Goal: Information Seeking & Learning: Check status

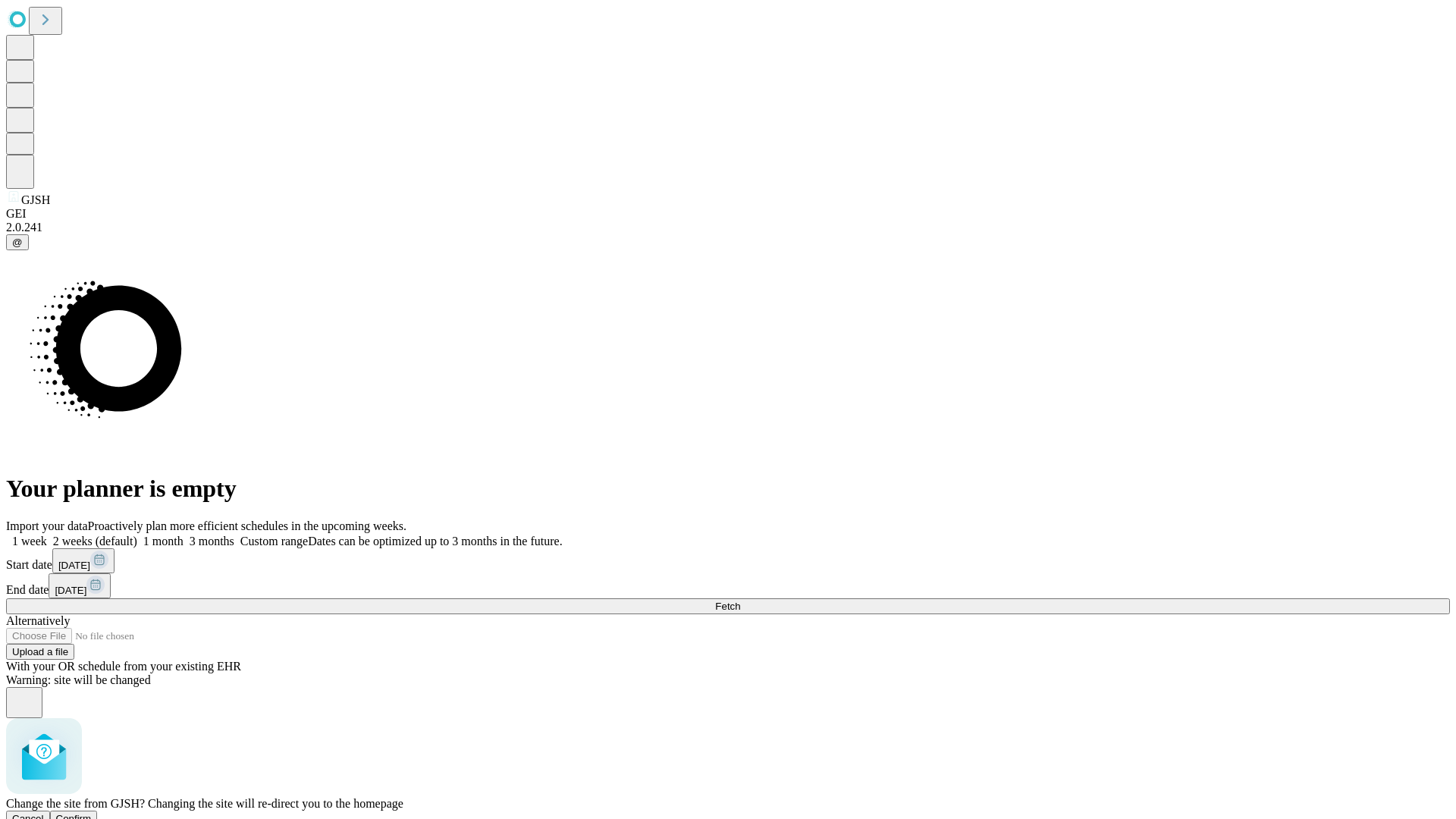
click at [92, 813] on span "Confirm" at bounding box center [74, 818] width 35 height 12
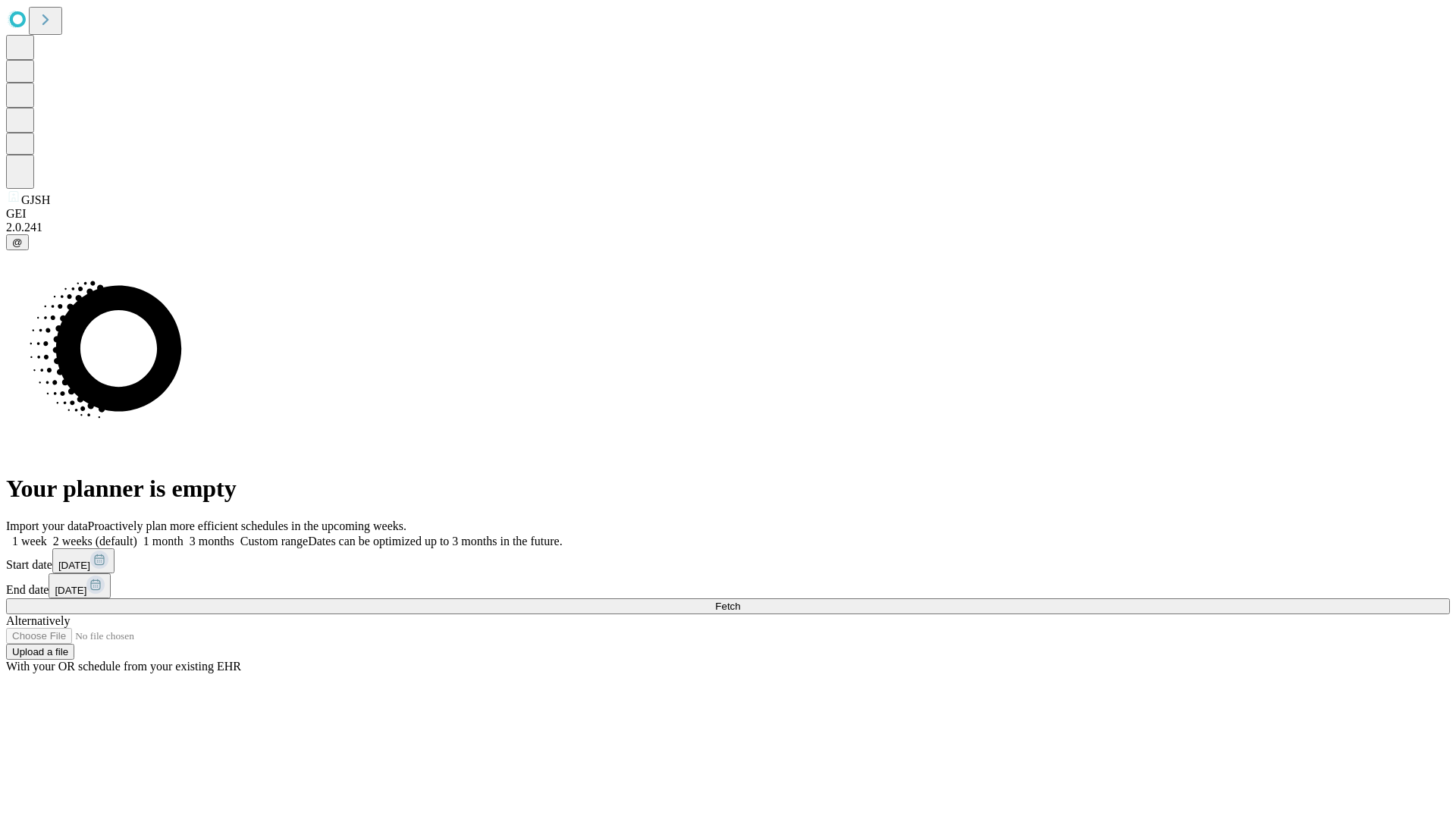
click at [183, 534] on label "1 month" at bounding box center [160, 540] width 46 height 13
click at [740, 600] on span "Fetch" at bounding box center [727, 606] width 25 height 12
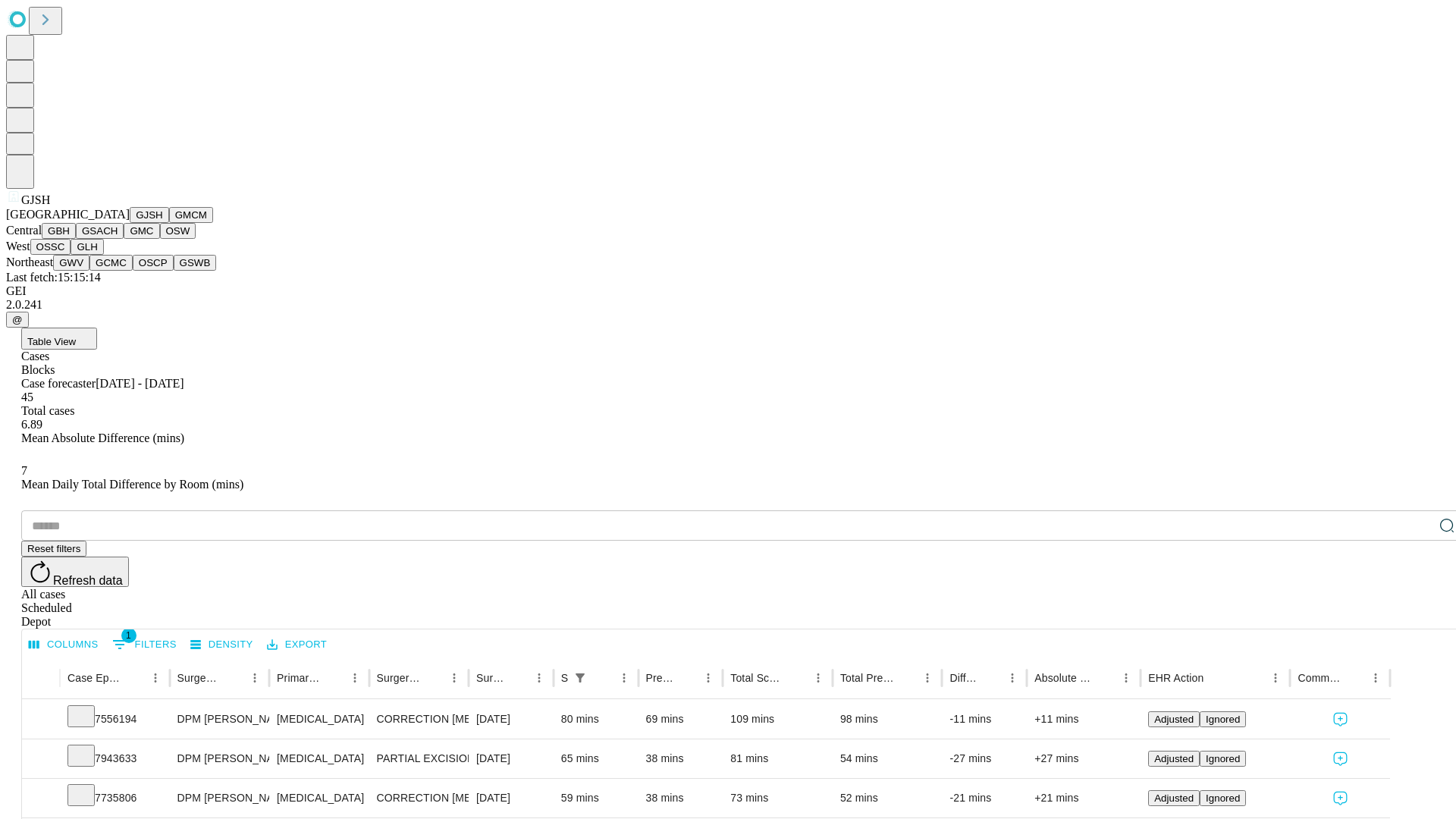
click at [169, 223] on button "GMCM" at bounding box center [190, 215] width 44 height 16
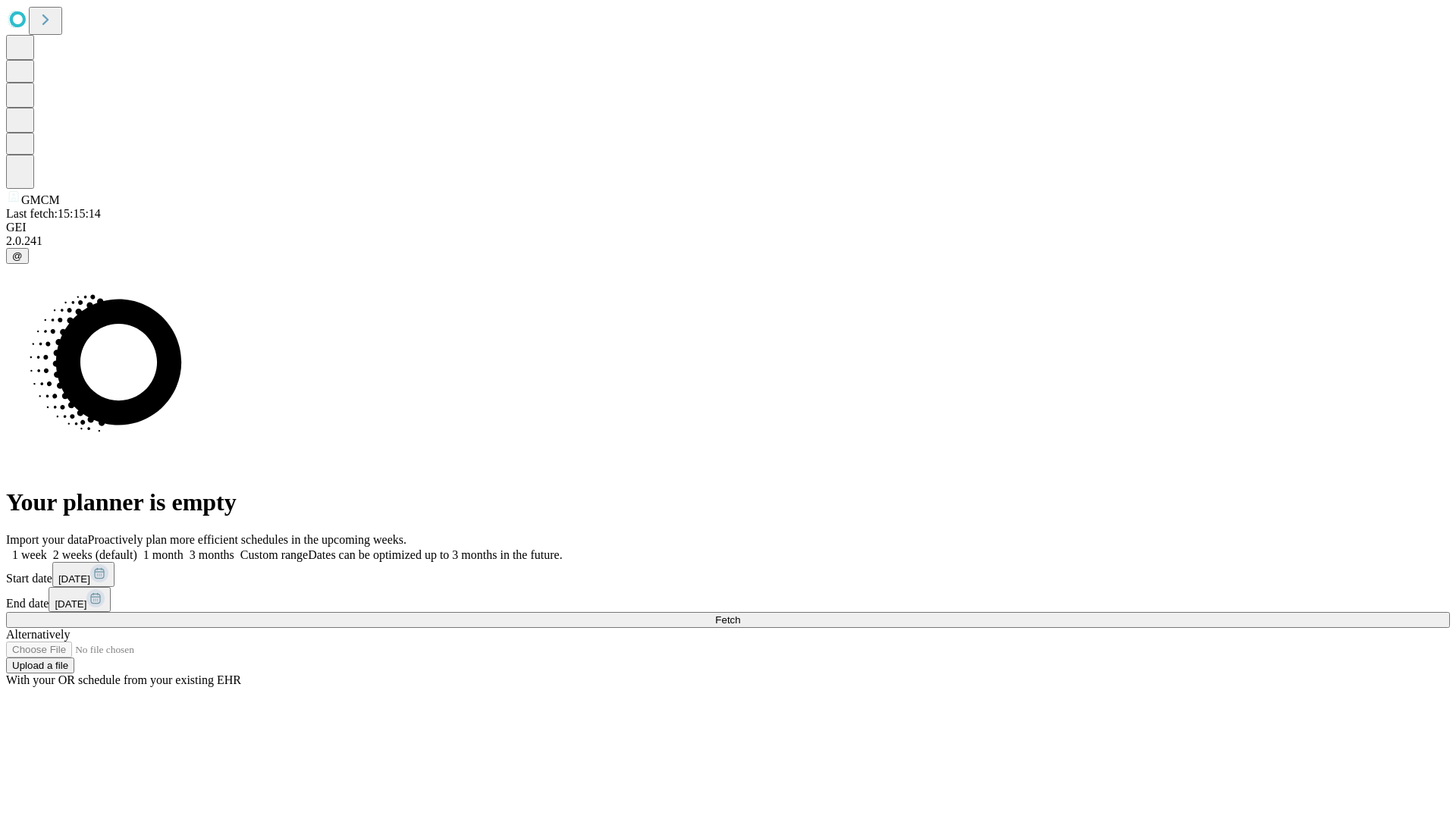
click at [183, 548] on label "1 month" at bounding box center [160, 554] width 46 height 13
click at [740, 614] on span "Fetch" at bounding box center [727, 619] width 25 height 12
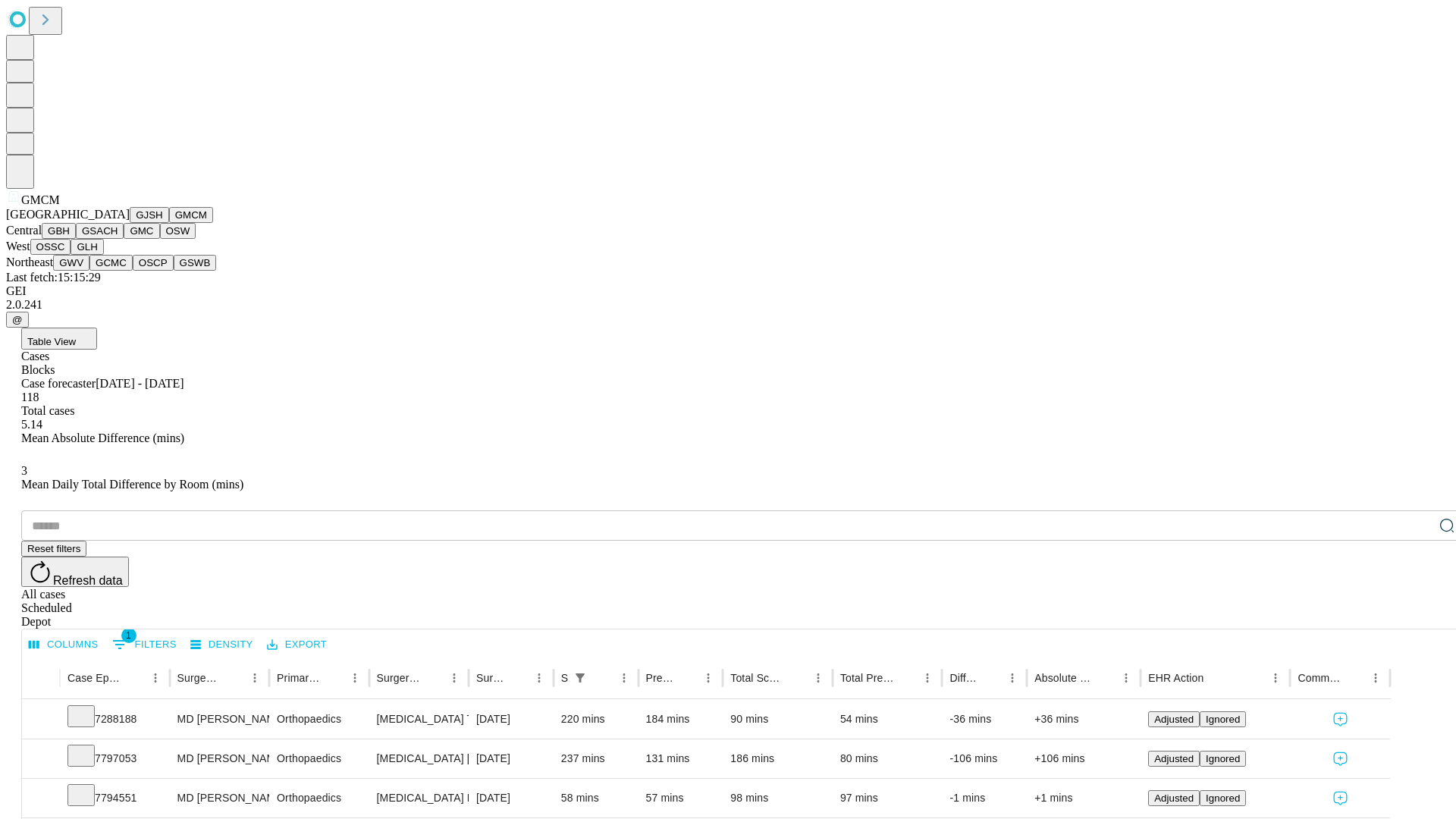
click at [76, 239] on button "GBH" at bounding box center [58, 230] width 34 height 16
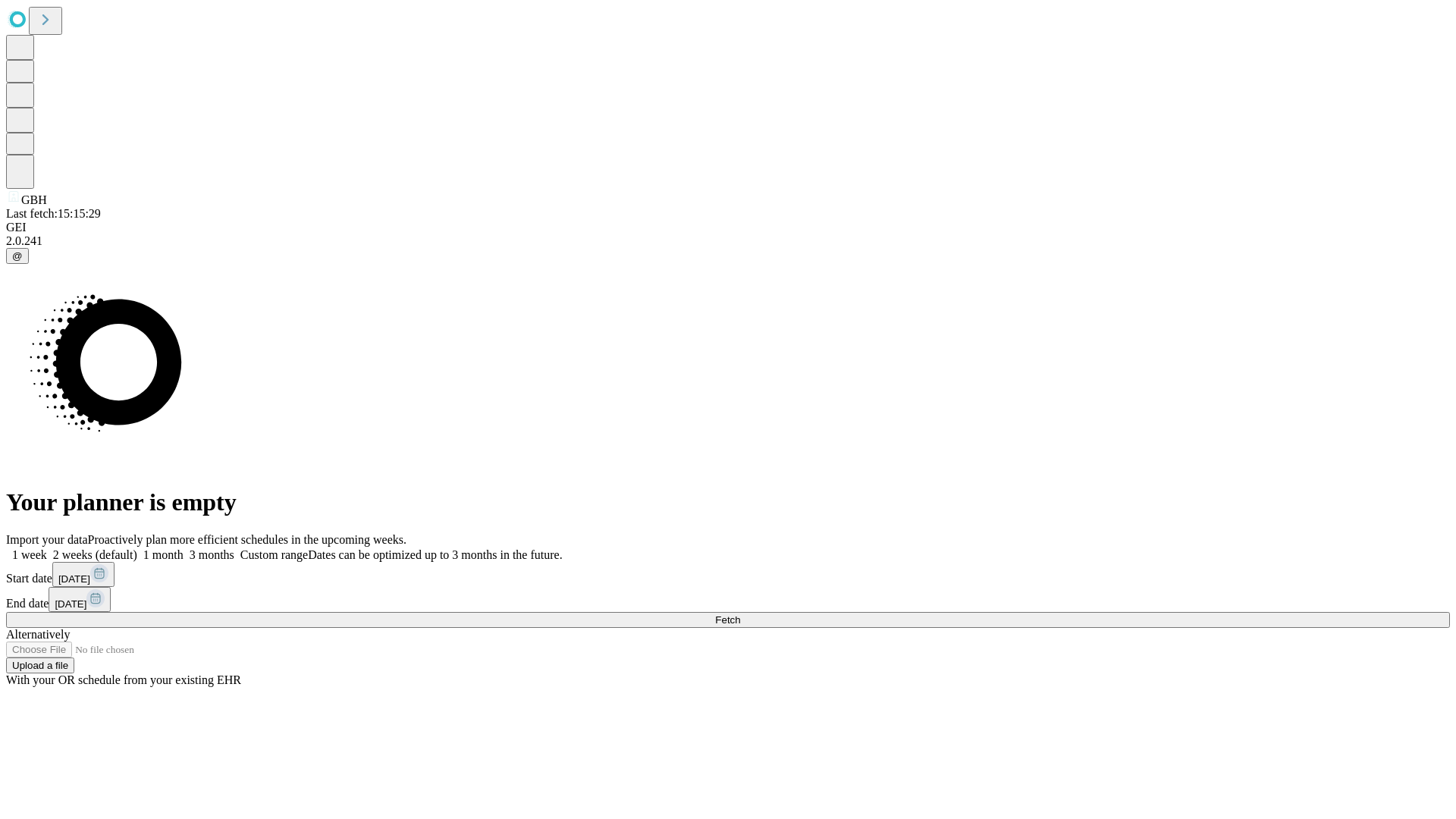
click at [740, 614] on span "Fetch" at bounding box center [727, 619] width 25 height 12
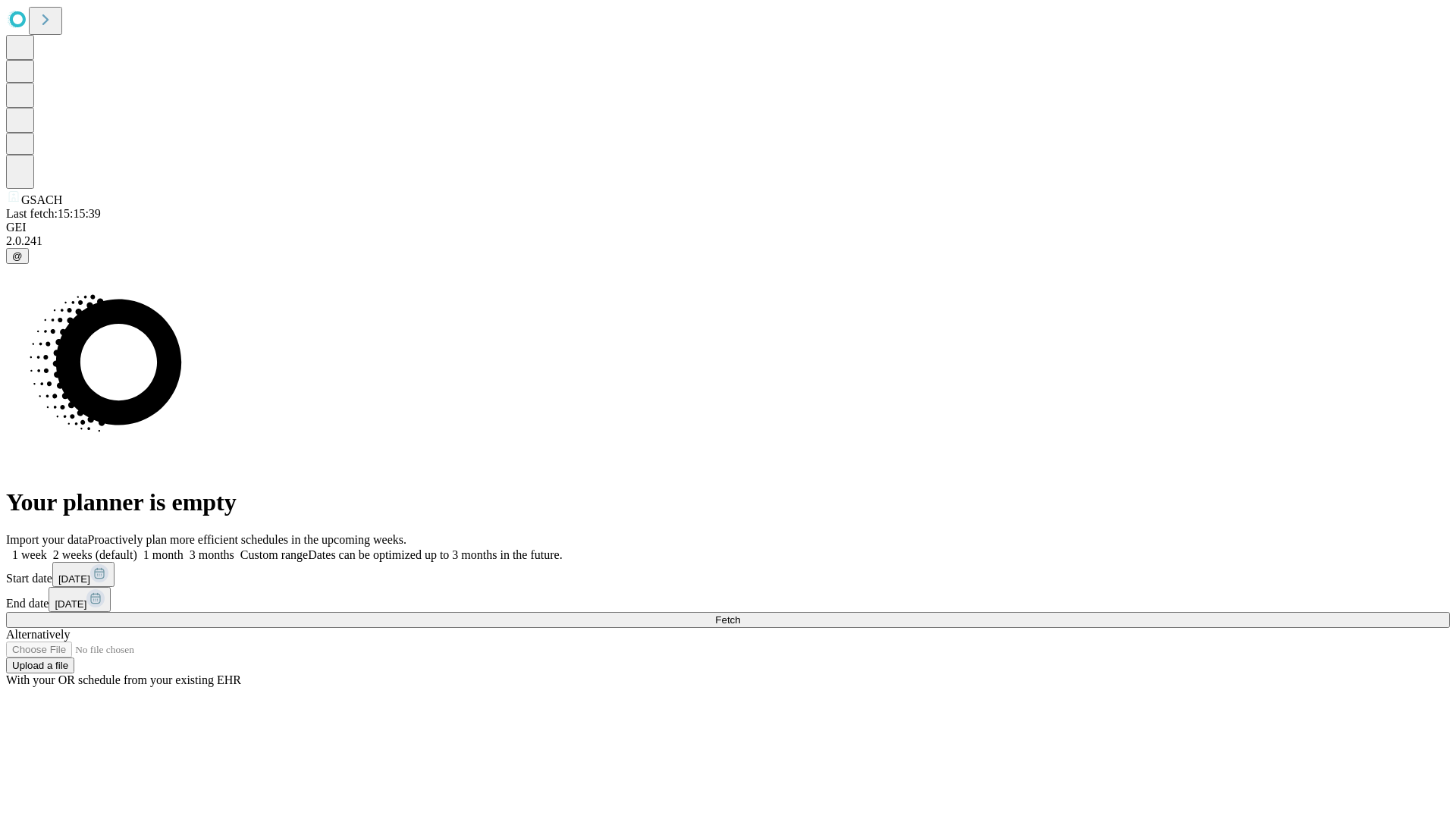
click at [183, 548] on label "1 month" at bounding box center [160, 554] width 46 height 13
click at [740, 614] on span "Fetch" at bounding box center [727, 619] width 25 height 12
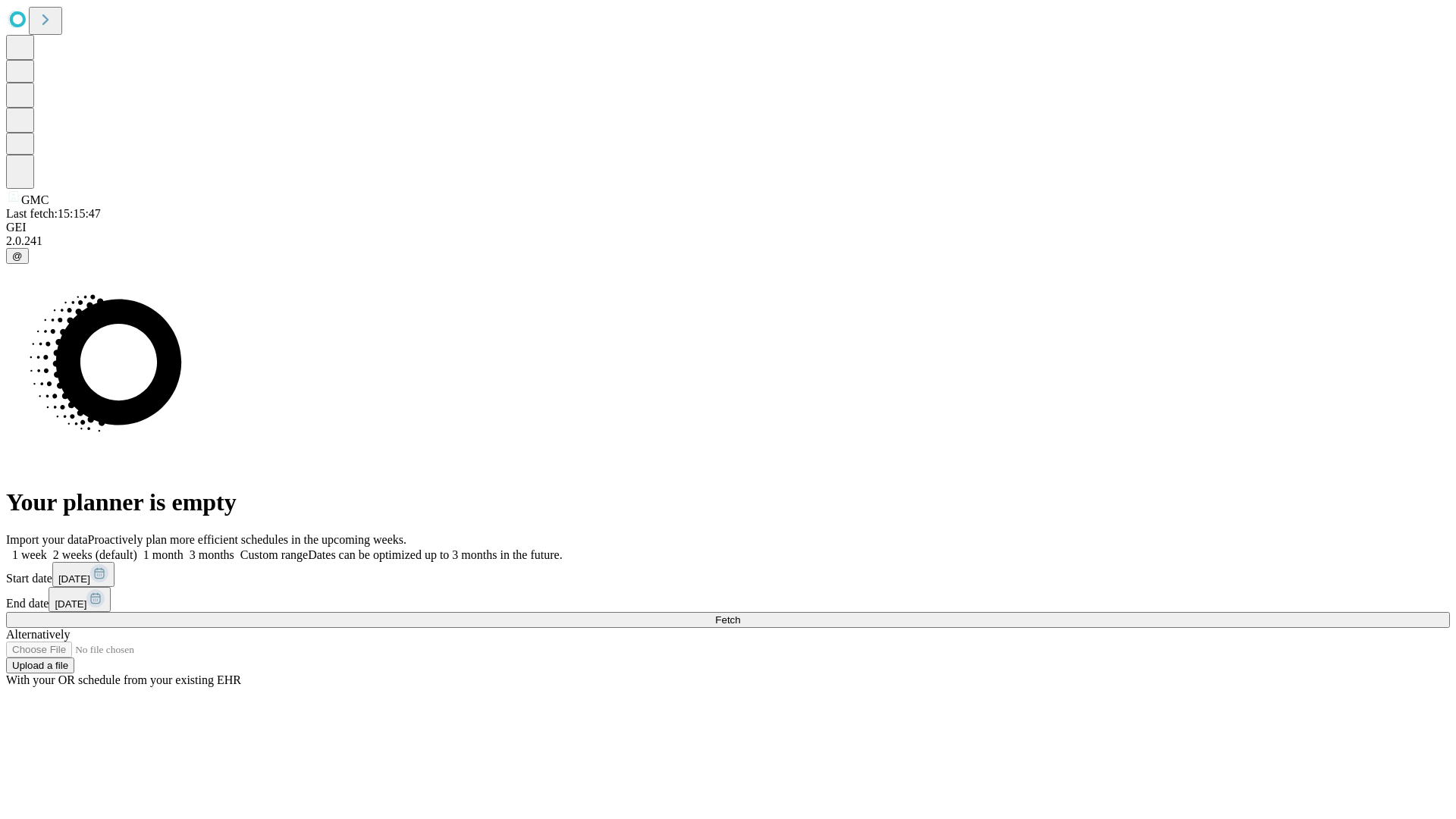
click at [183, 548] on label "1 month" at bounding box center [160, 554] width 46 height 13
click at [740, 614] on span "Fetch" at bounding box center [727, 619] width 25 height 12
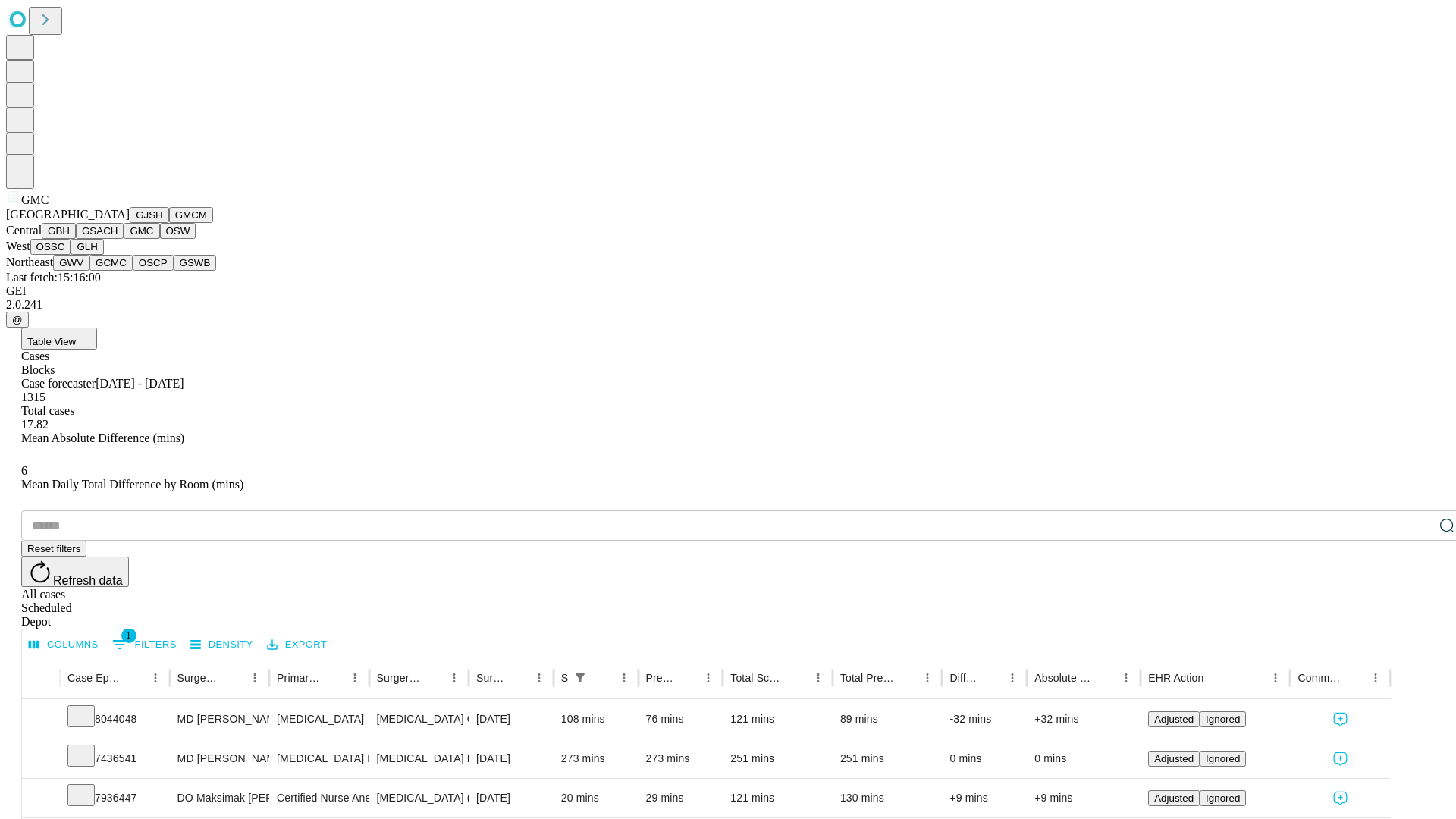
click at [160, 239] on button "OSW" at bounding box center [177, 230] width 36 height 16
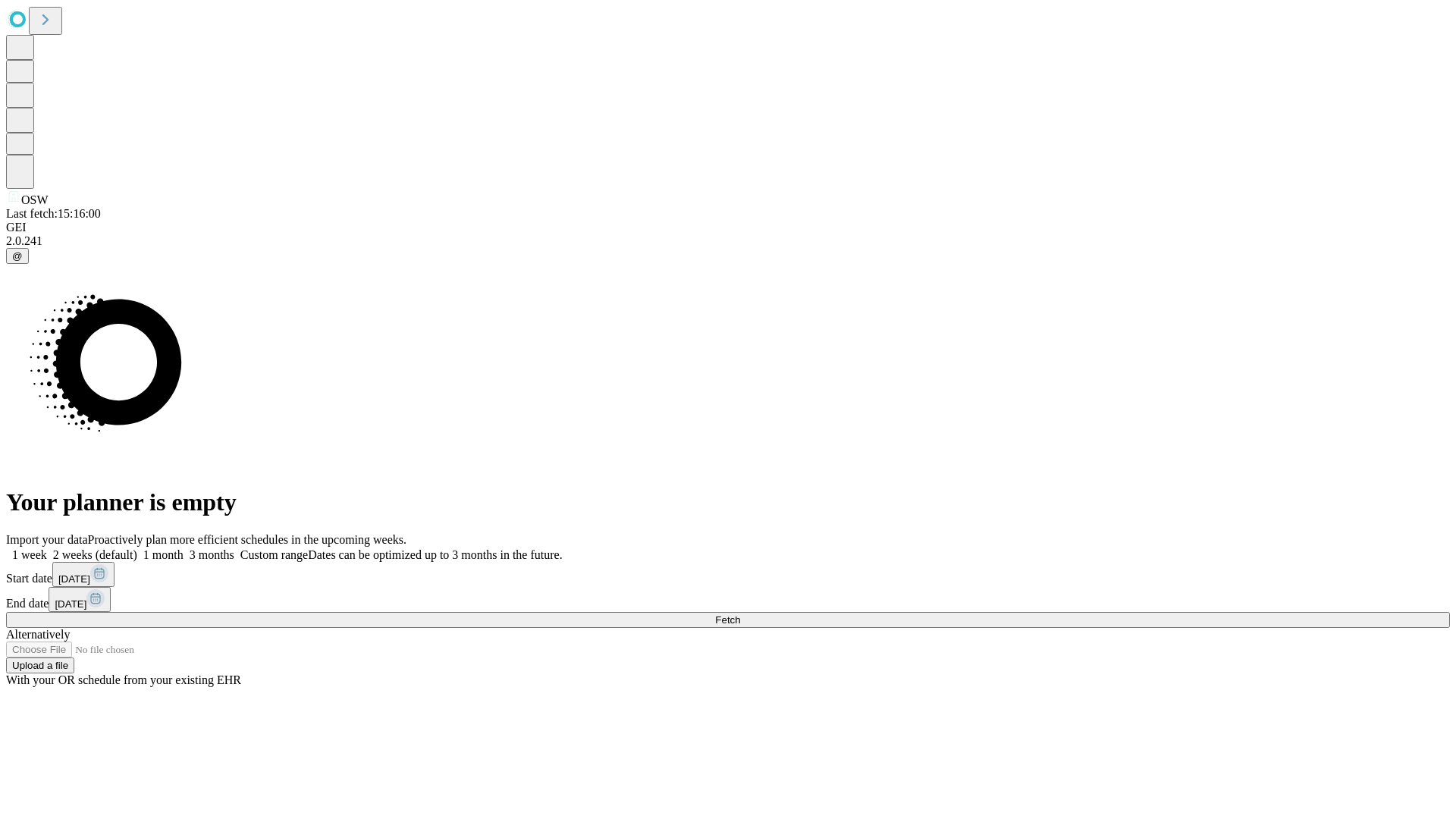
click at [183, 548] on label "1 month" at bounding box center [160, 554] width 46 height 13
click at [740, 614] on span "Fetch" at bounding box center [727, 619] width 25 height 12
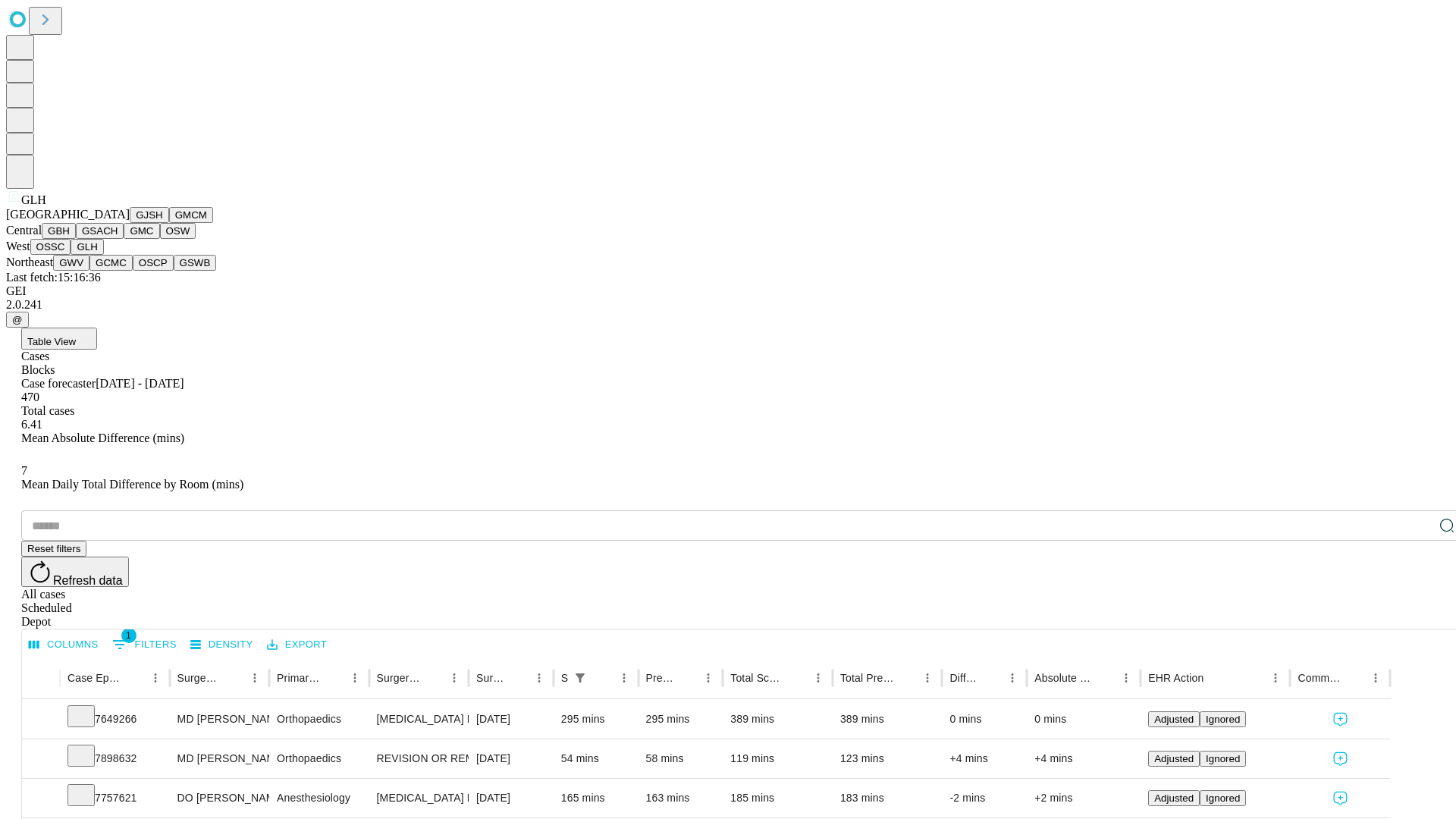
click at [90, 271] on button "GWV" at bounding box center [71, 263] width 36 height 16
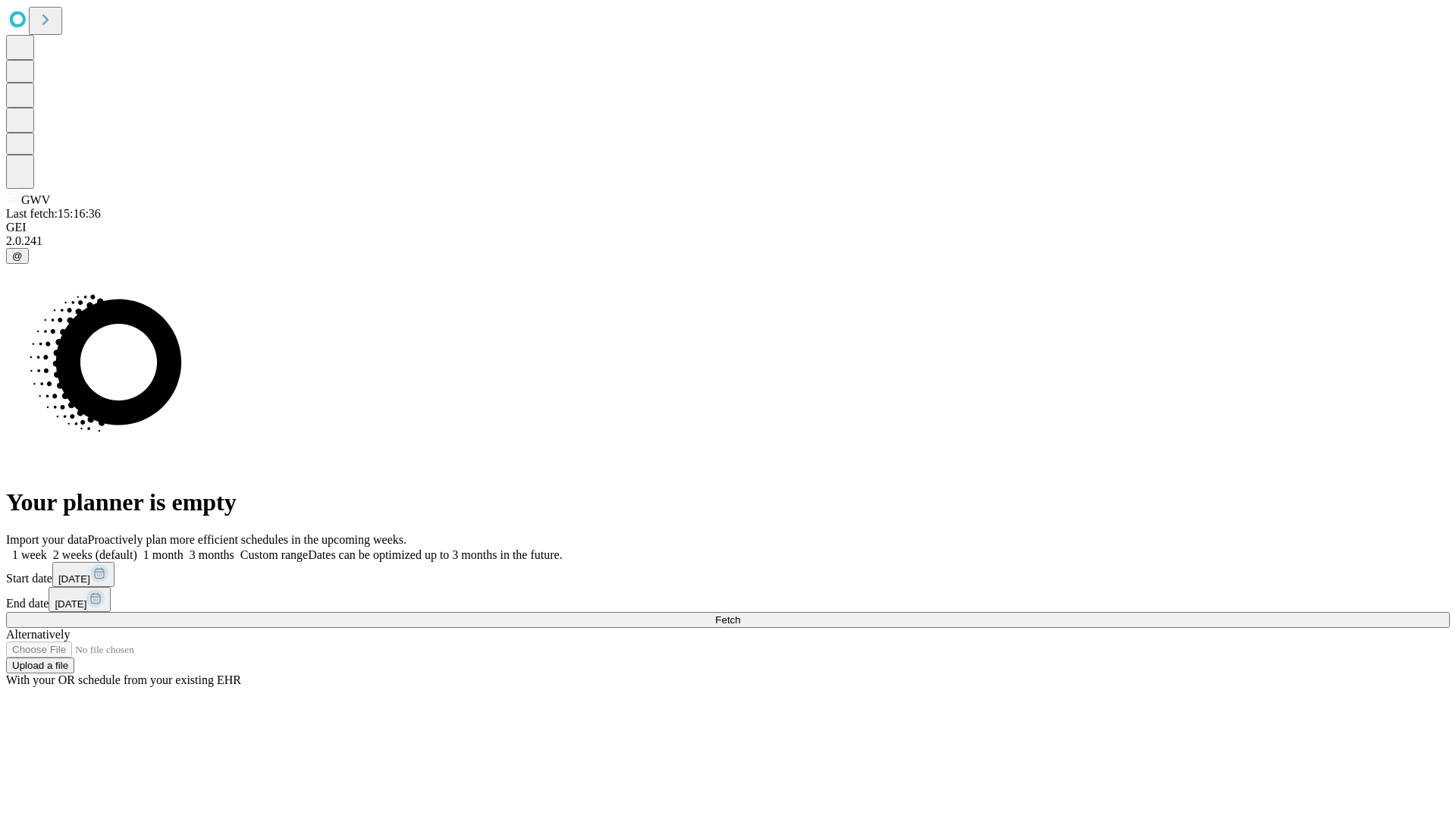
click at [183, 548] on label "1 month" at bounding box center [160, 554] width 46 height 13
click at [740, 614] on span "Fetch" at bounding box center [727, 619] width 25 height 12
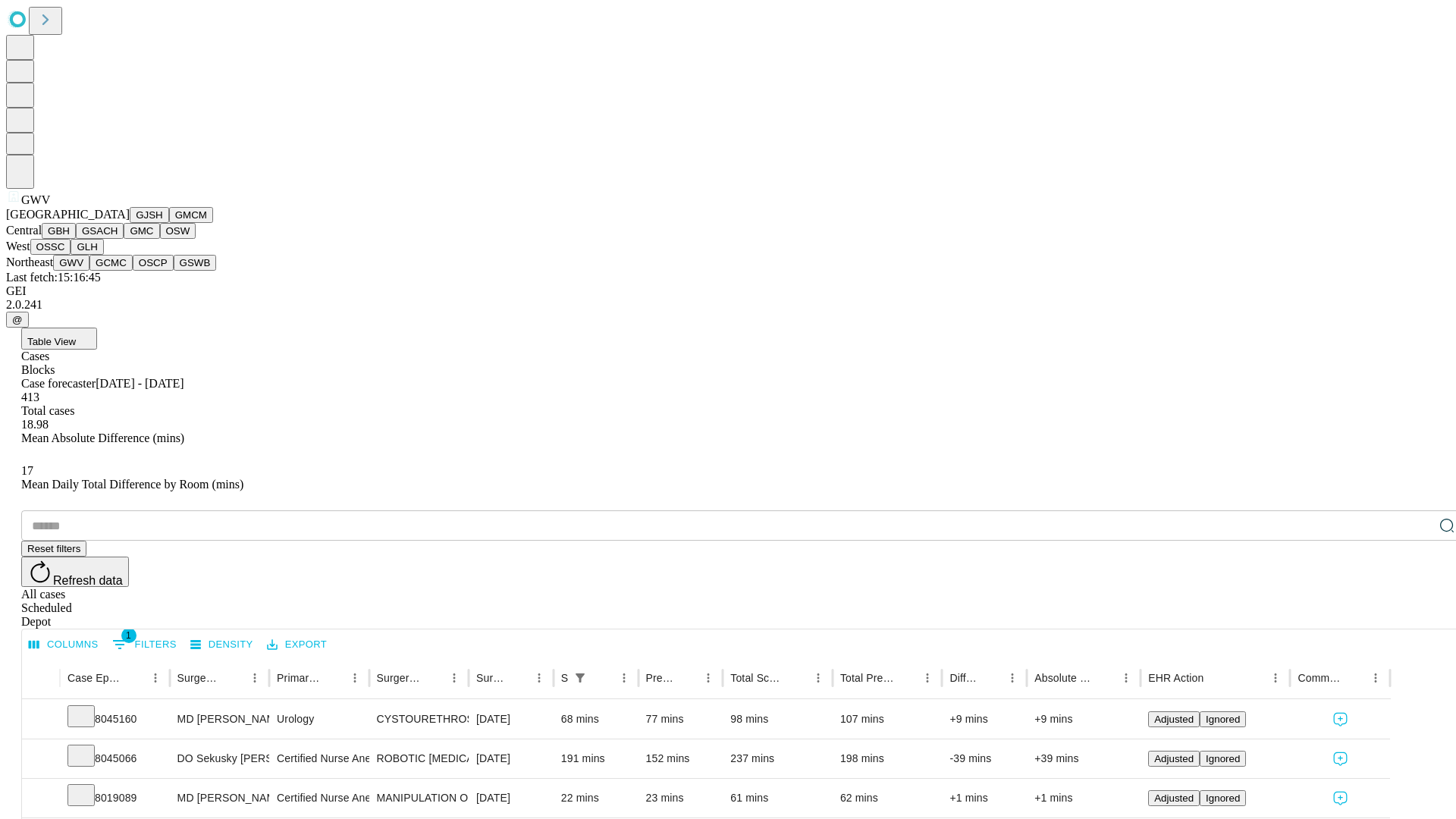
click at [117, 271] on button "GCMC" at bounding box center [111, 263] width 43 height 16
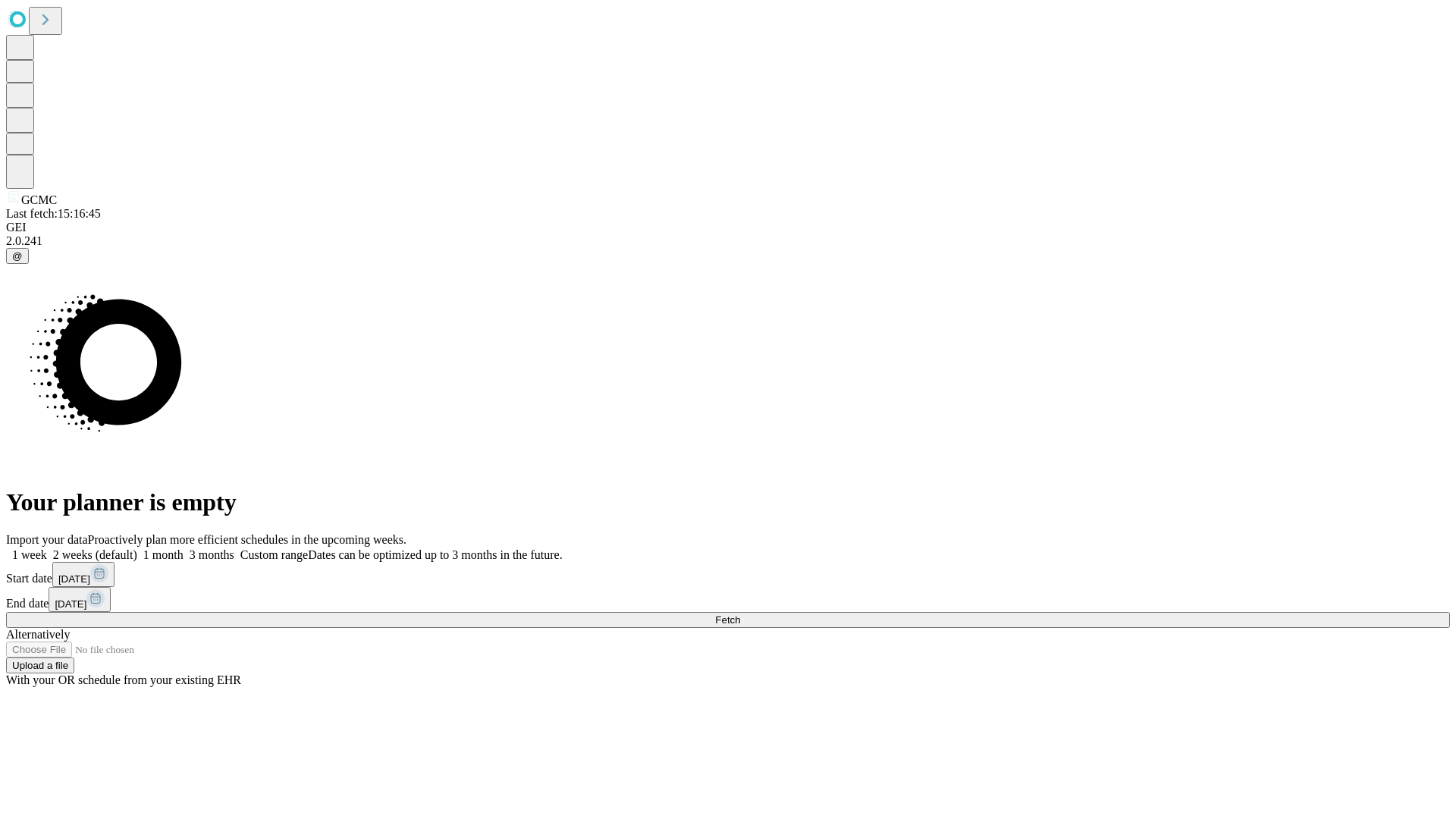
click at [740, 614] on span "Fetch" at bounding box center [727, 619] width 25 height 12
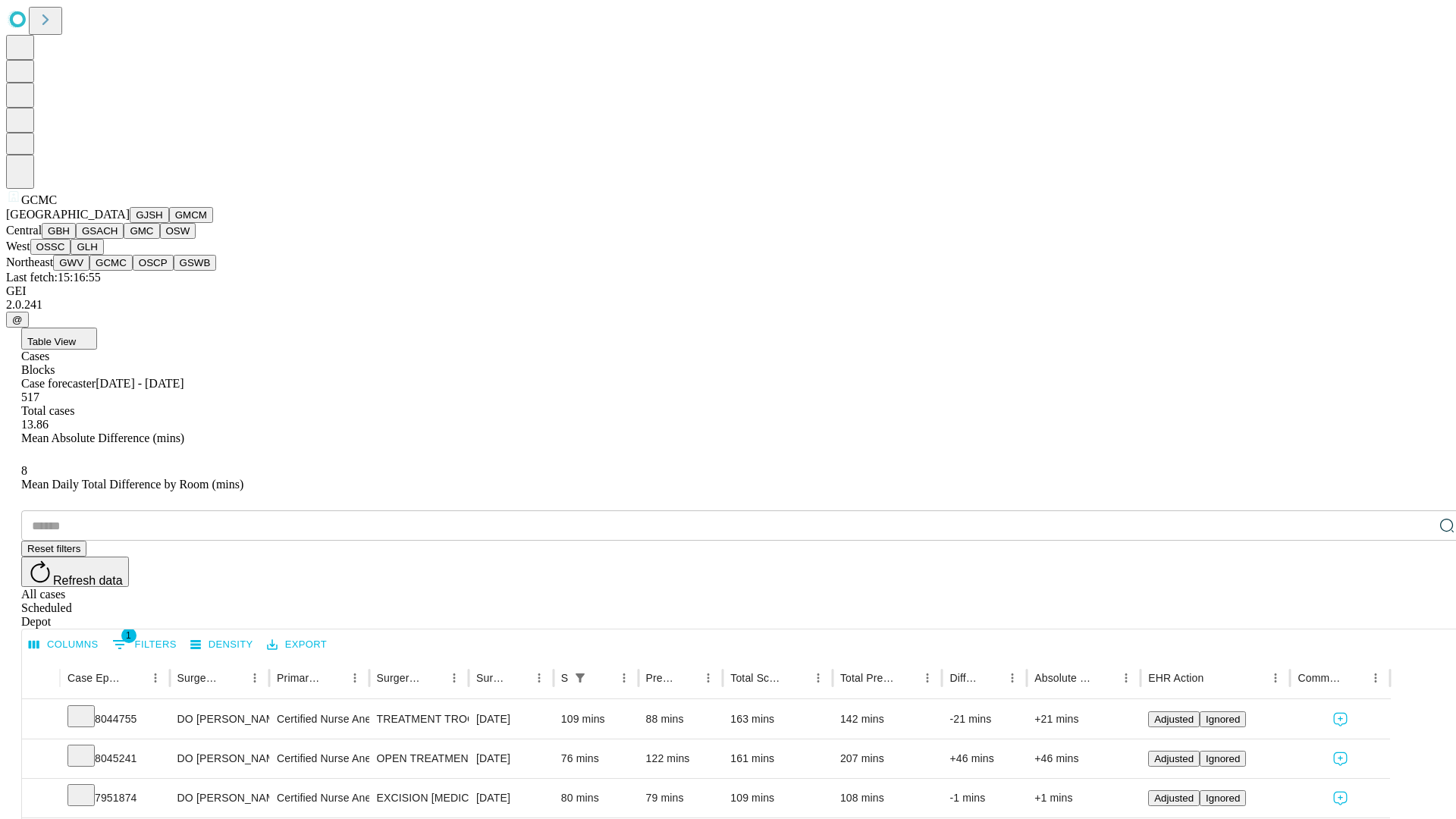
click at [133, 271] on button "OSCP" at bounding box center [153, 263] width 41 height 16
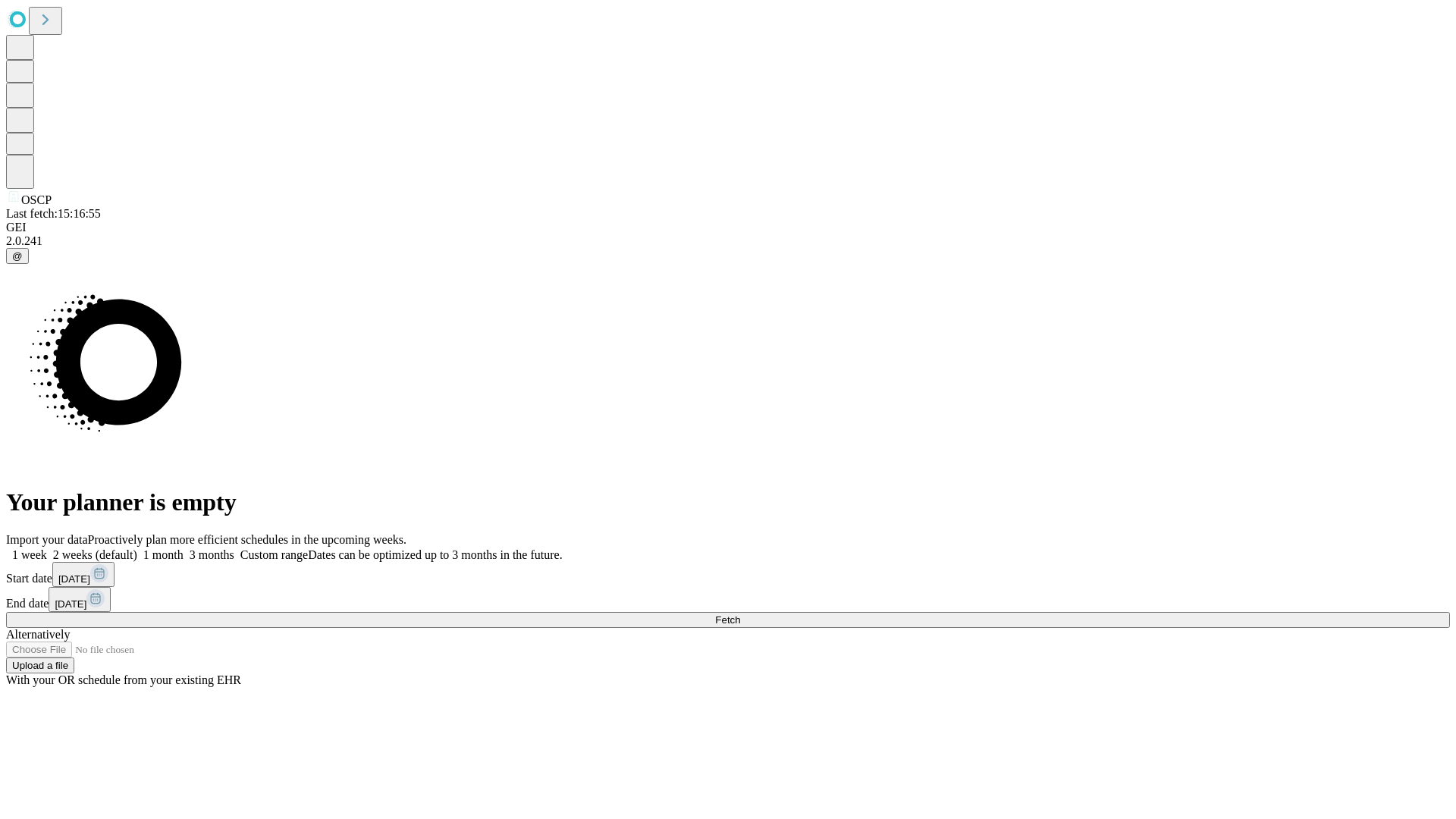
click at [740, 614] on span "Fetch" at bounding box center [727, 619] width 25 height 12
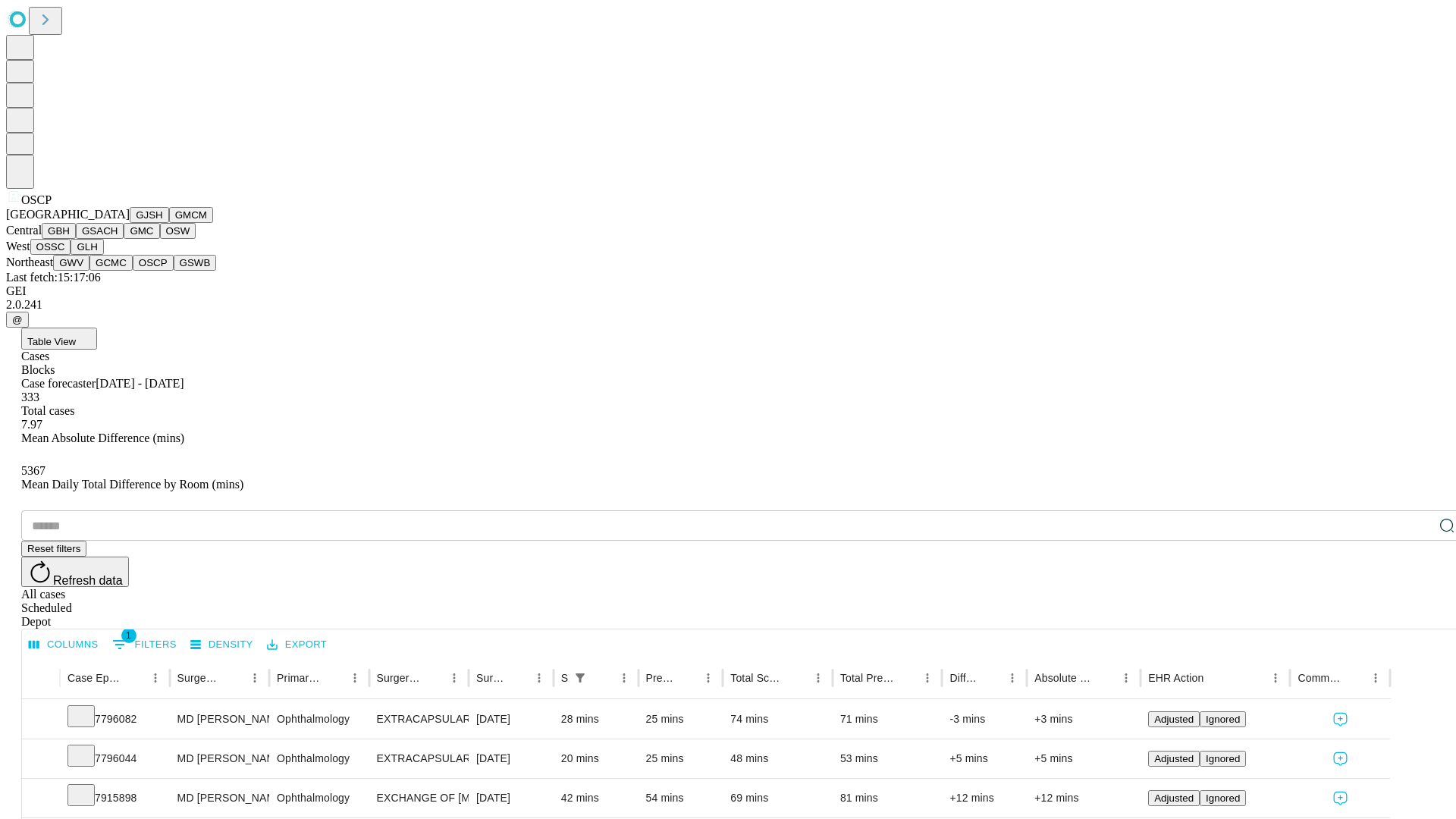
click at [173, 271] on button "GSWB" at bounding box center [195, 263] width 43 height 16
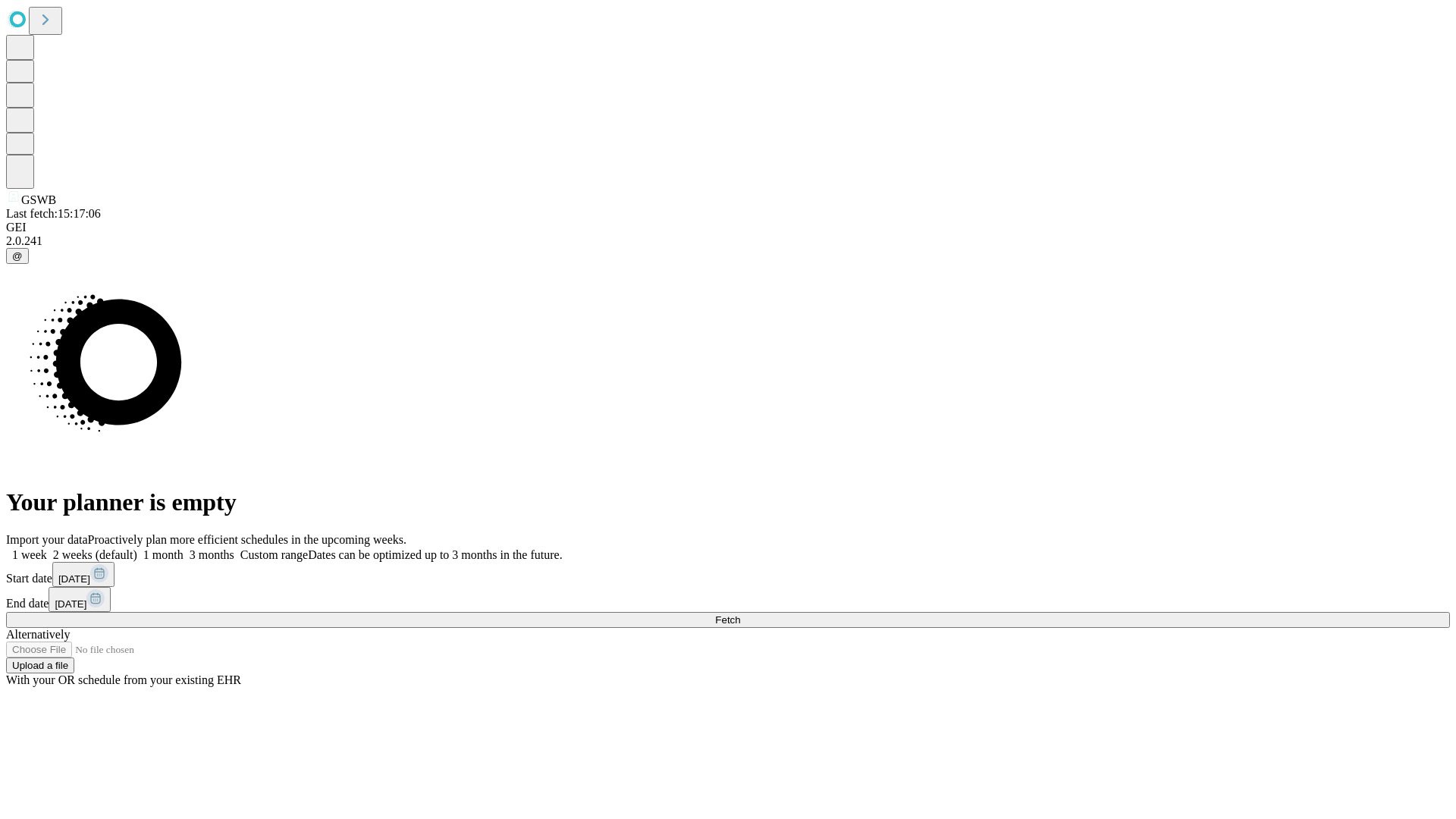
click at [183, 548] on label "1 month" at bounding box center [160, 554] width 46 height 13
click at [740, 614] on span "Fetch" at bounding box center [727, 619] width 25 height 12
